Goal: Information Seeking & Learning: Learn about a topic

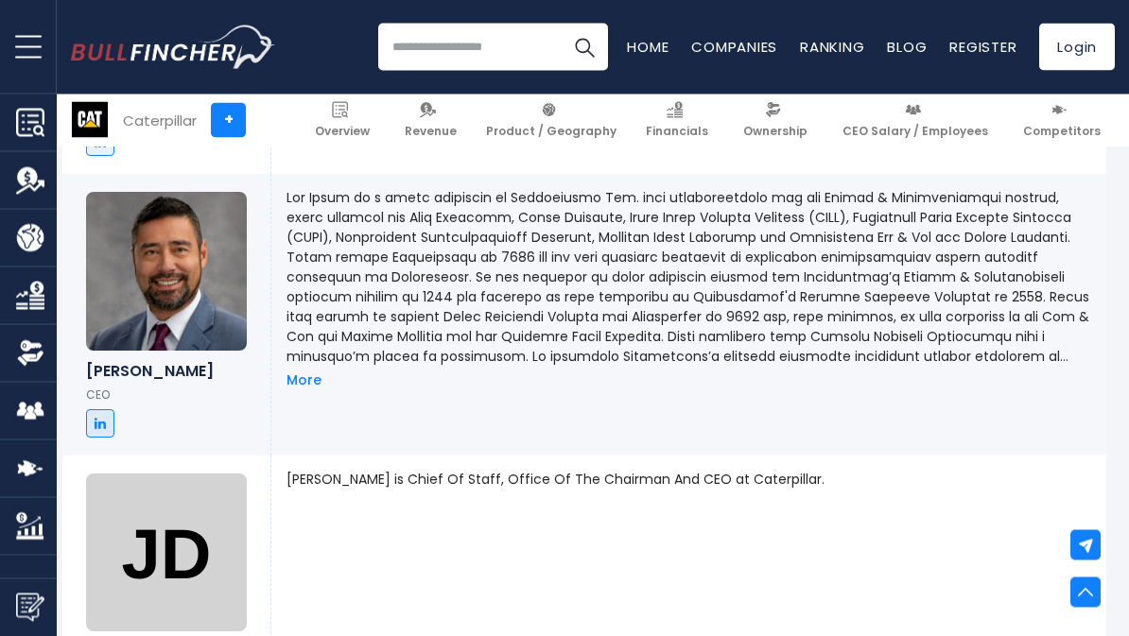
scroll to position [0, 9]
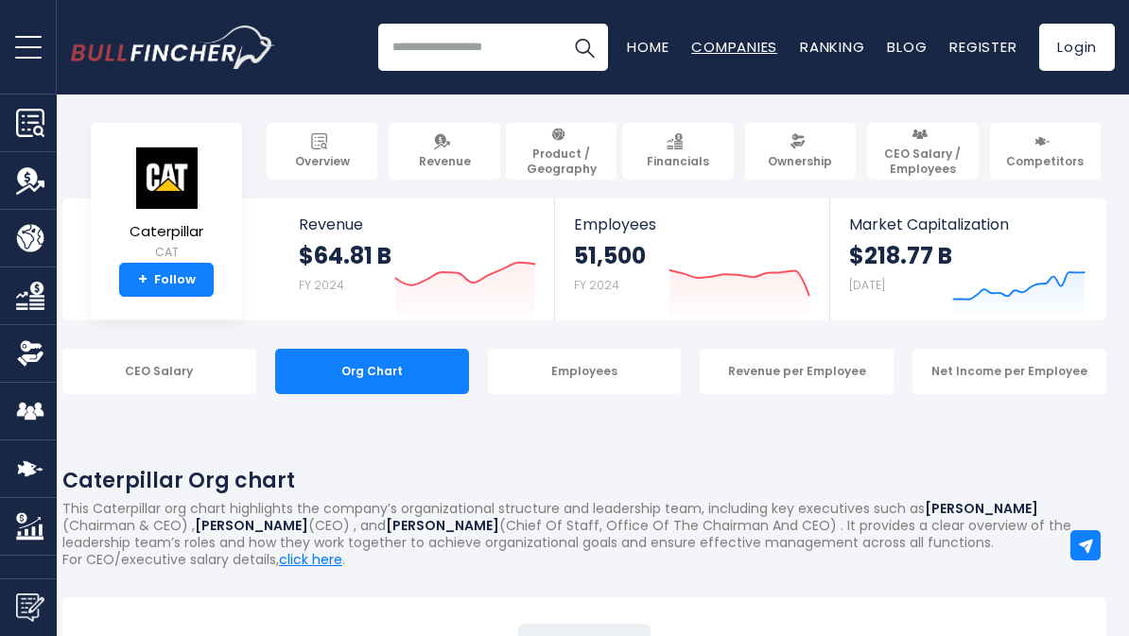
click at [721, 45] on link "Companies" at bounding box center [734, 47] width 86 height 20
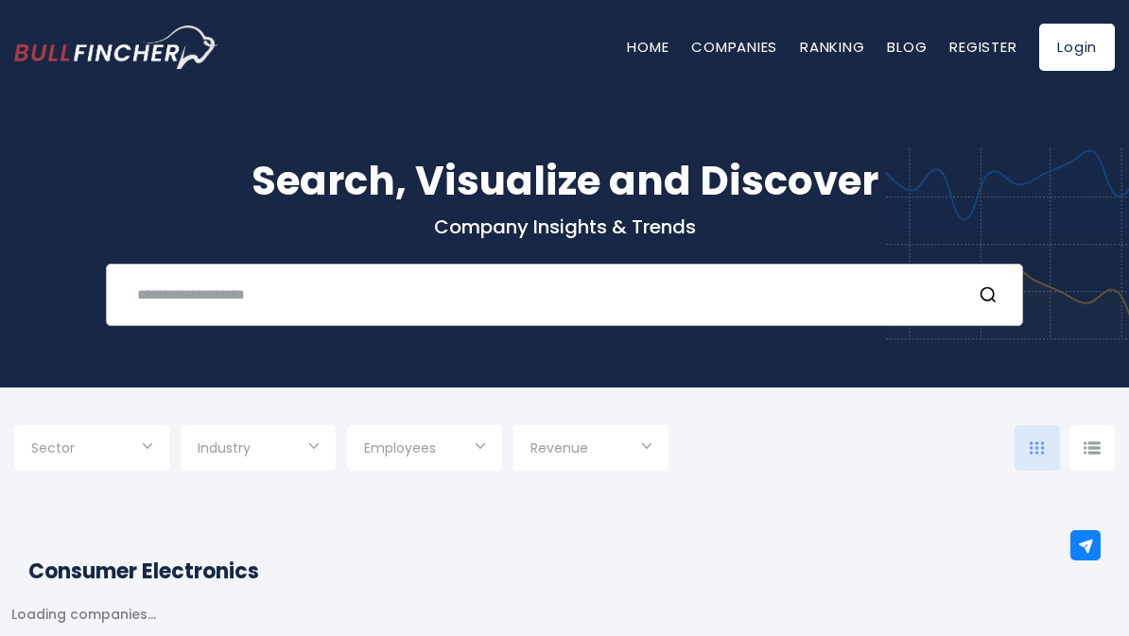
click at [200, 307] on input "text" at bounding box center [541, 294] width 830 height 35
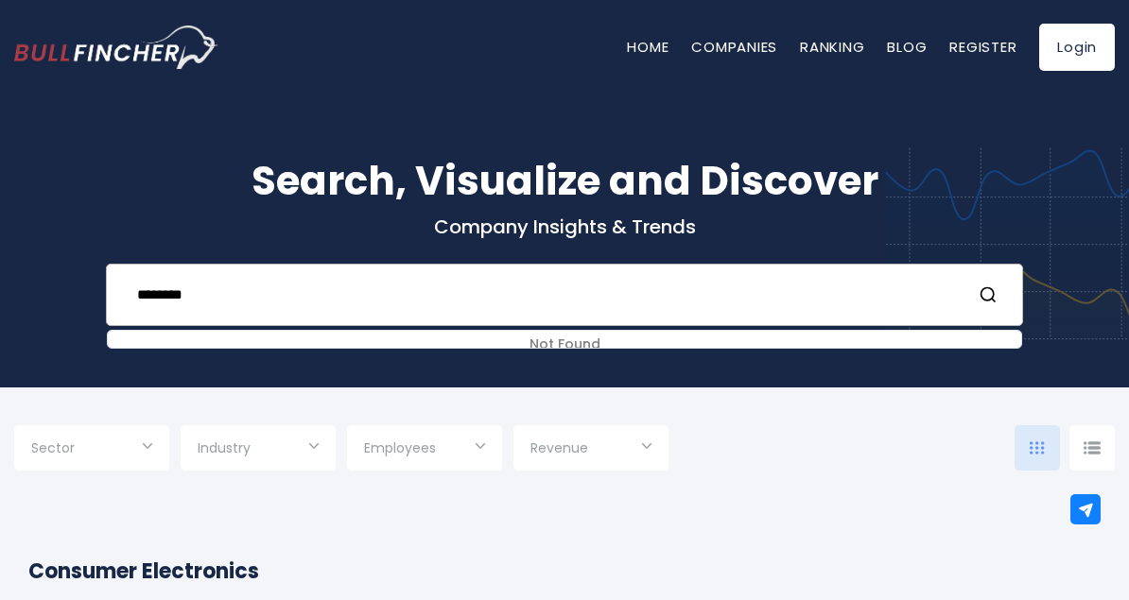
type input "********"
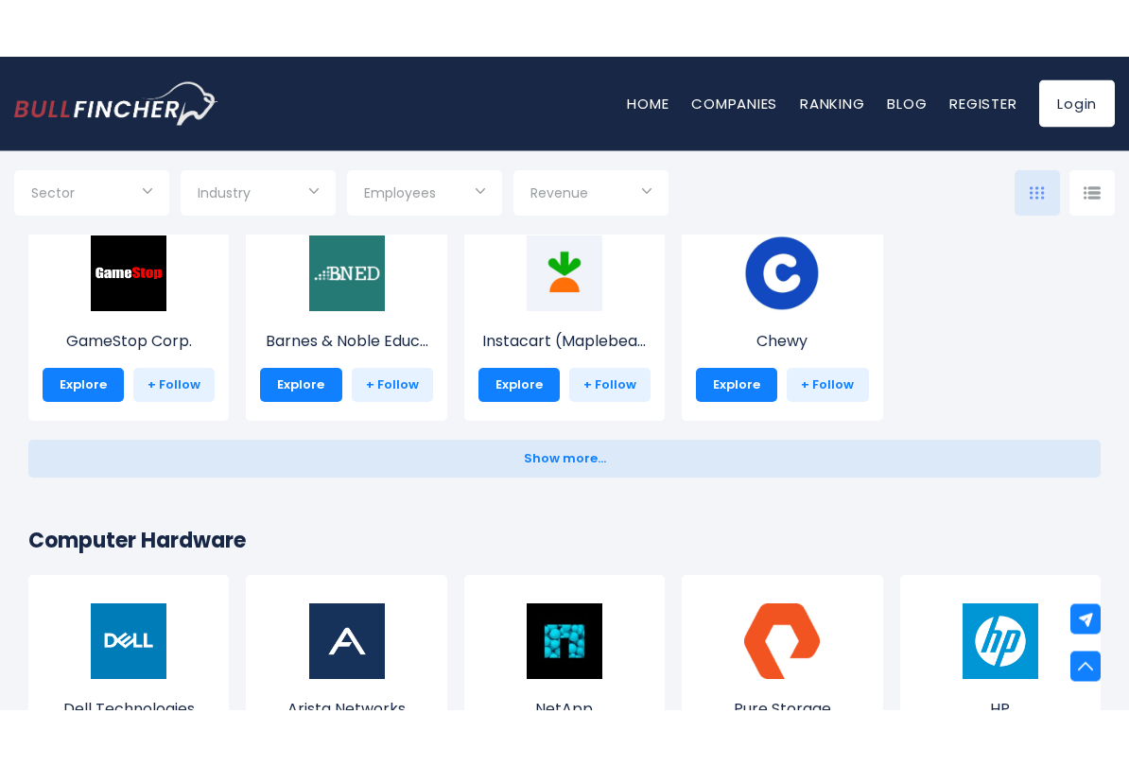
scroll to position [1016, 0]
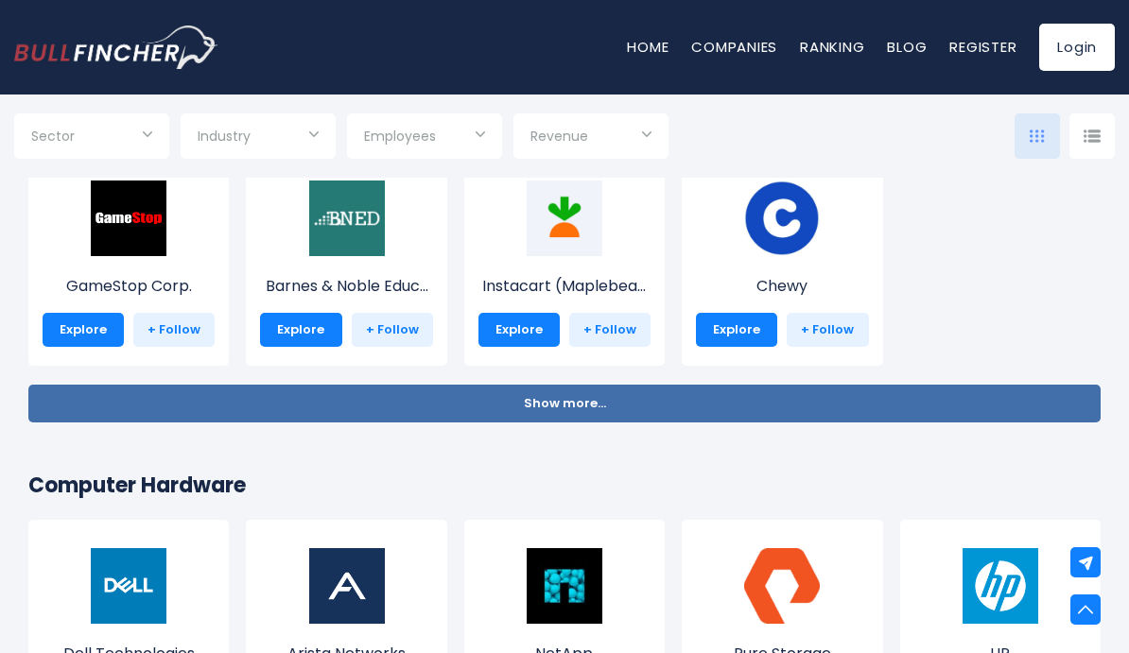
click at [557, 417] on button "Show more... Show less..." at bounding box center [564, 404] width 1072 height 38
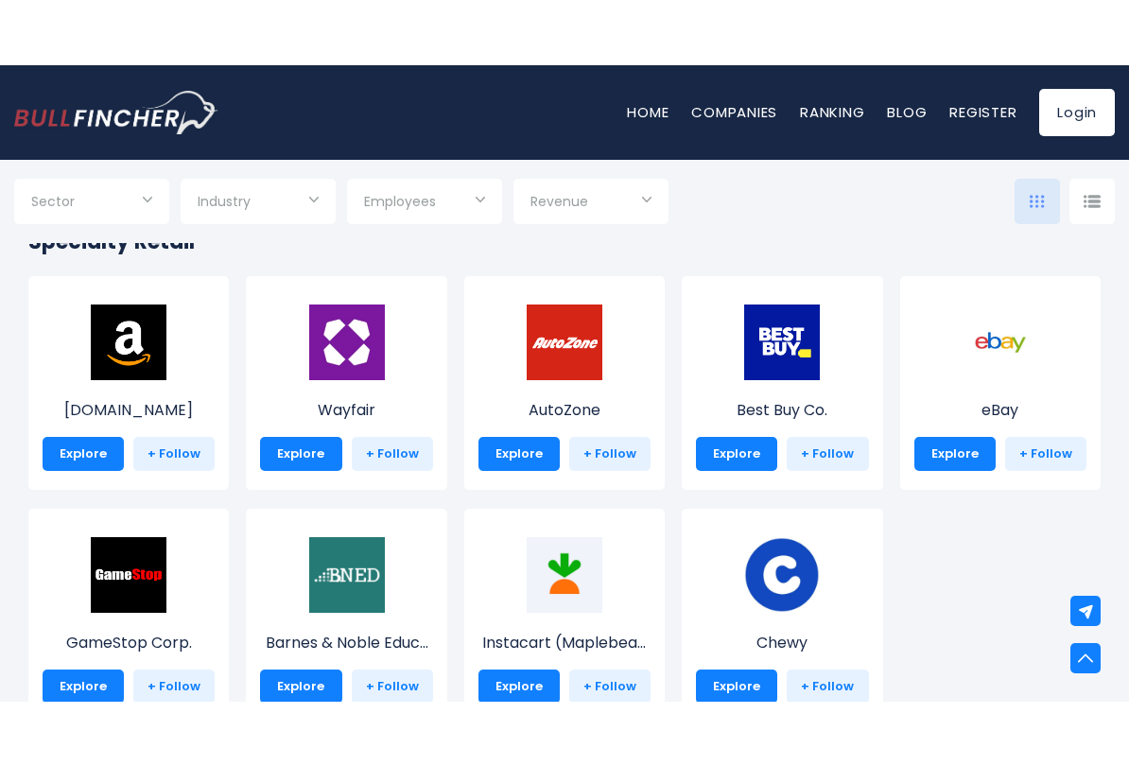
scroll to position [732, 0]
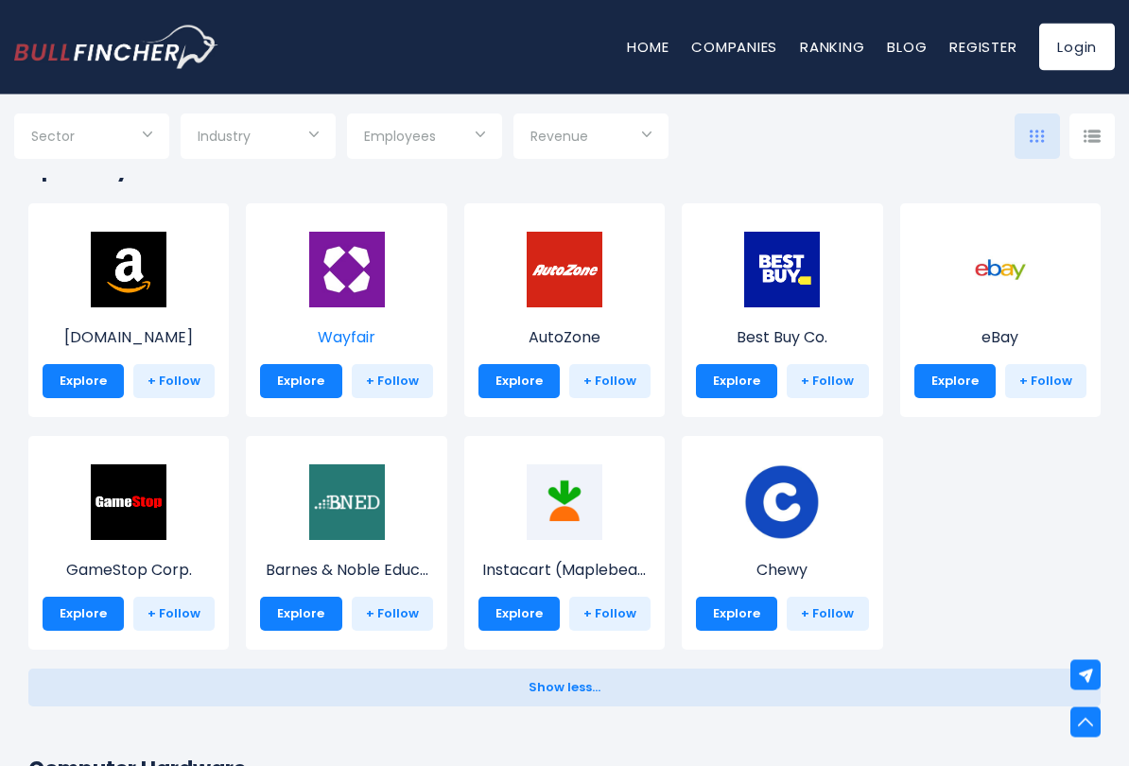
click at [348, 304] on img at bounding box center [347, 271] width 76 height 76
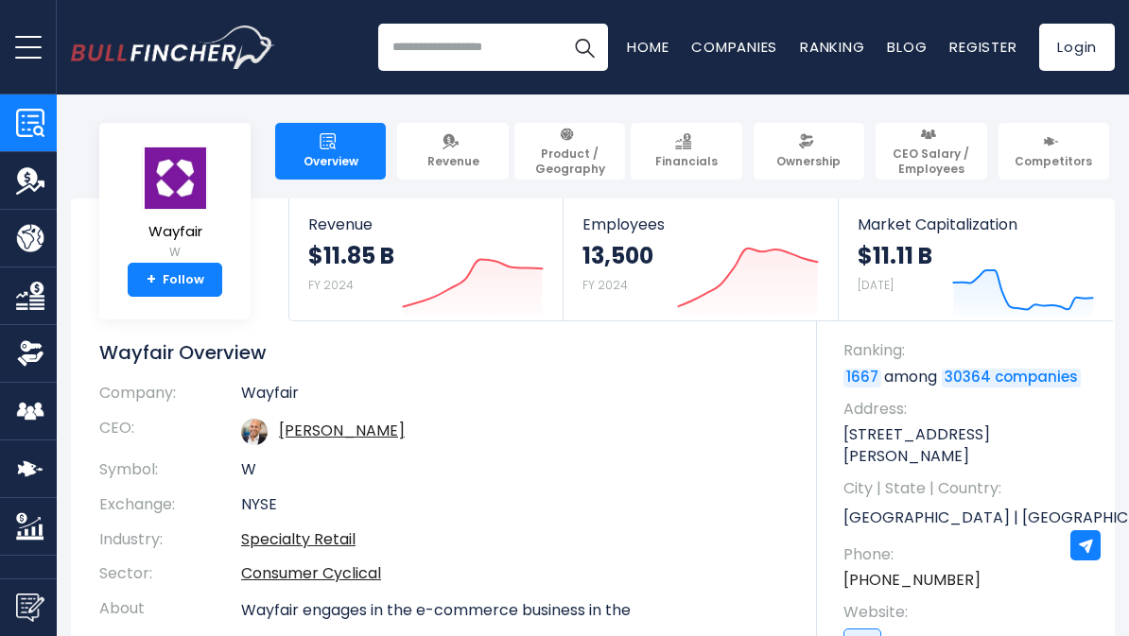
click at [730, 478] on td "W" at bounding box center [514, 470] width 547 height 35
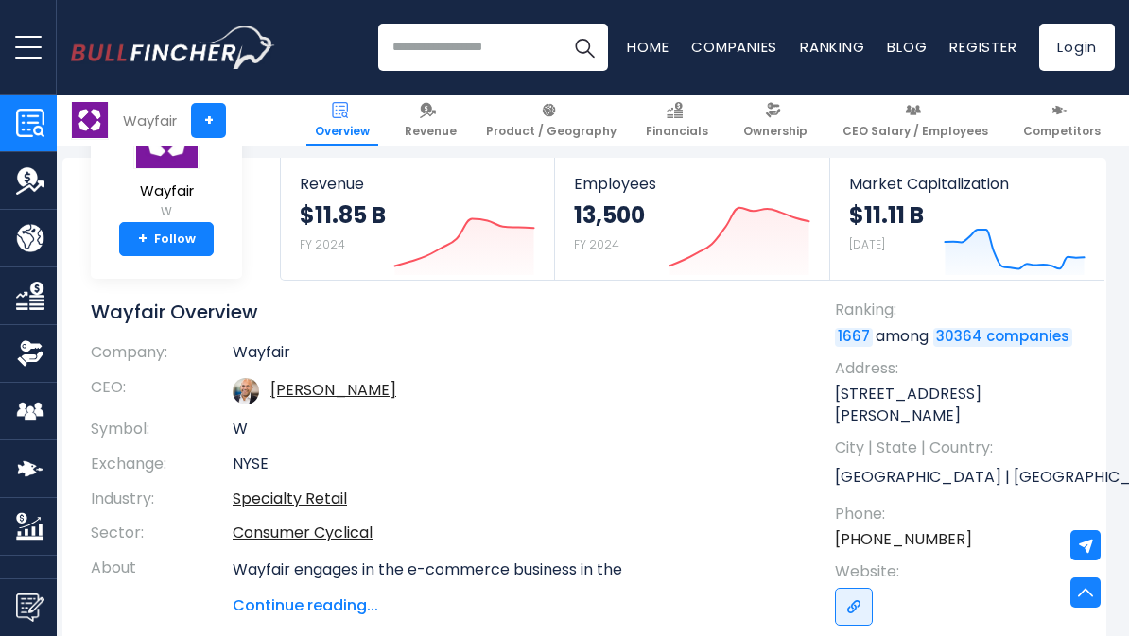
scroll to position [0, 9]
